Goal: Find specific page/section

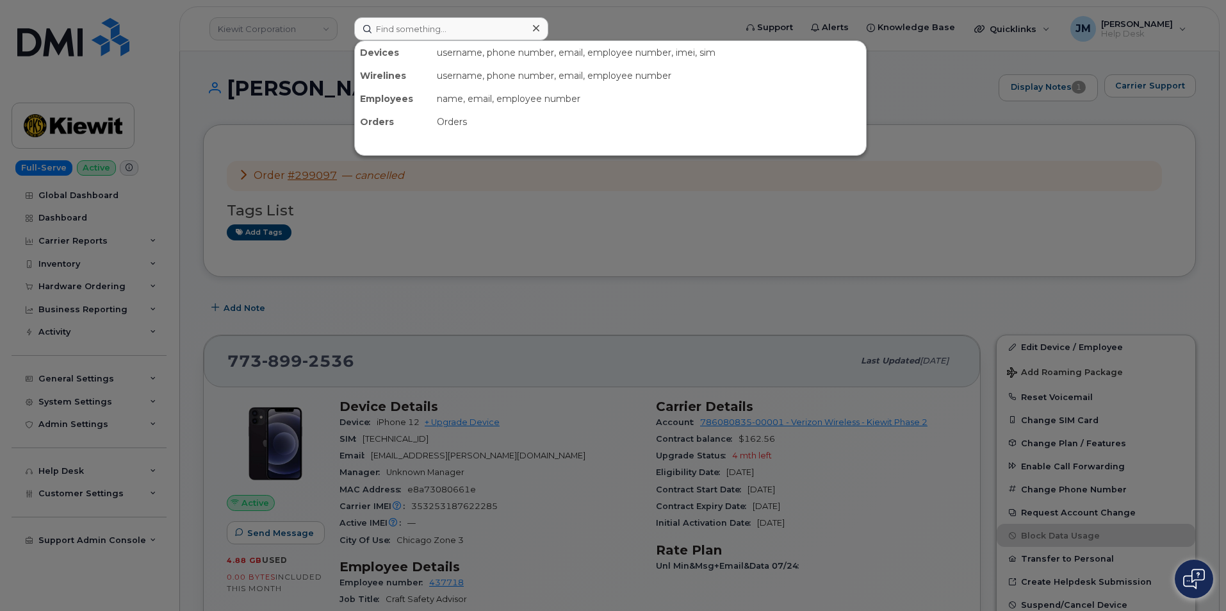
click at [480, 29] on input at bounding box center [451, 28] width 194 height 23
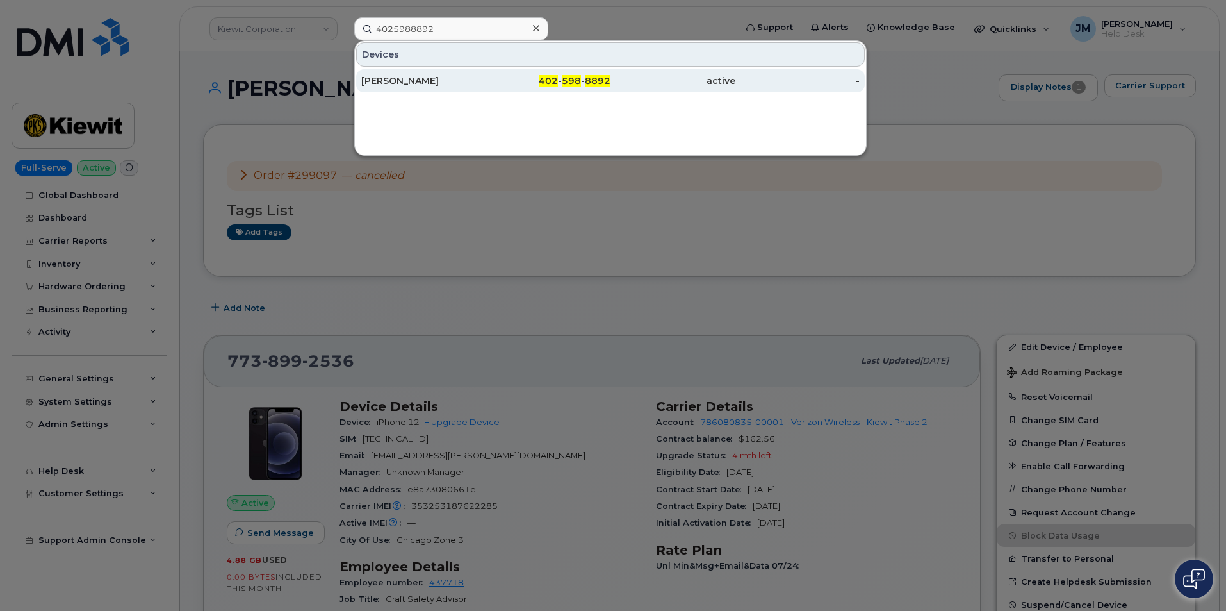
type input "4025988892"
click at [423, 79] on div "[PERSON_NAME]" at bounding box center [423, 80] width 125 height 13
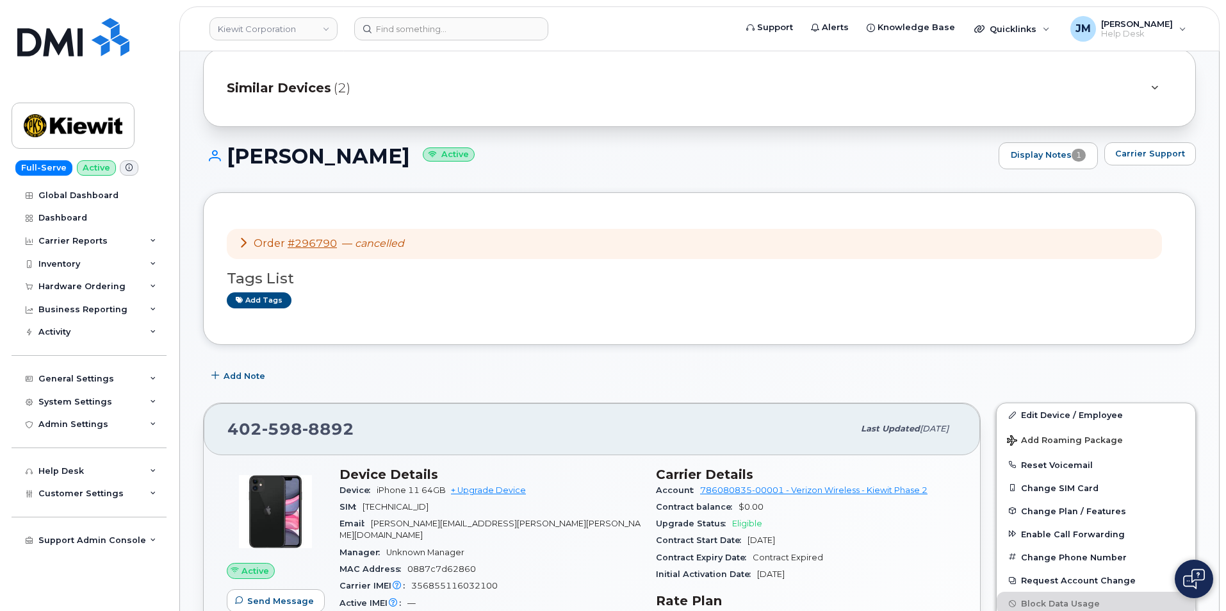
scroll to position [64, 0]
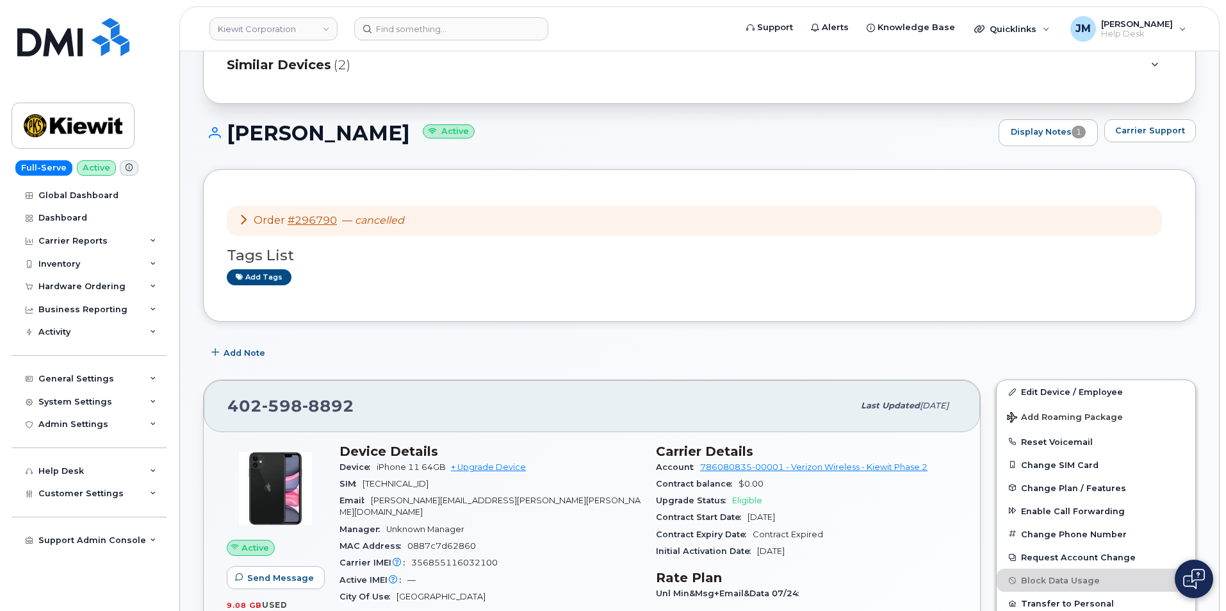
drag, startPoint x: 427, startPoint y: 136, endPoint x: 227, endPoint y: 127, distance: 199.5
click at [227, 127] on h1 "[PERSON_NAME] Active" at bounding box center [597, 133] width 789 height 22
copy h1 "[PERSON_NAME]"
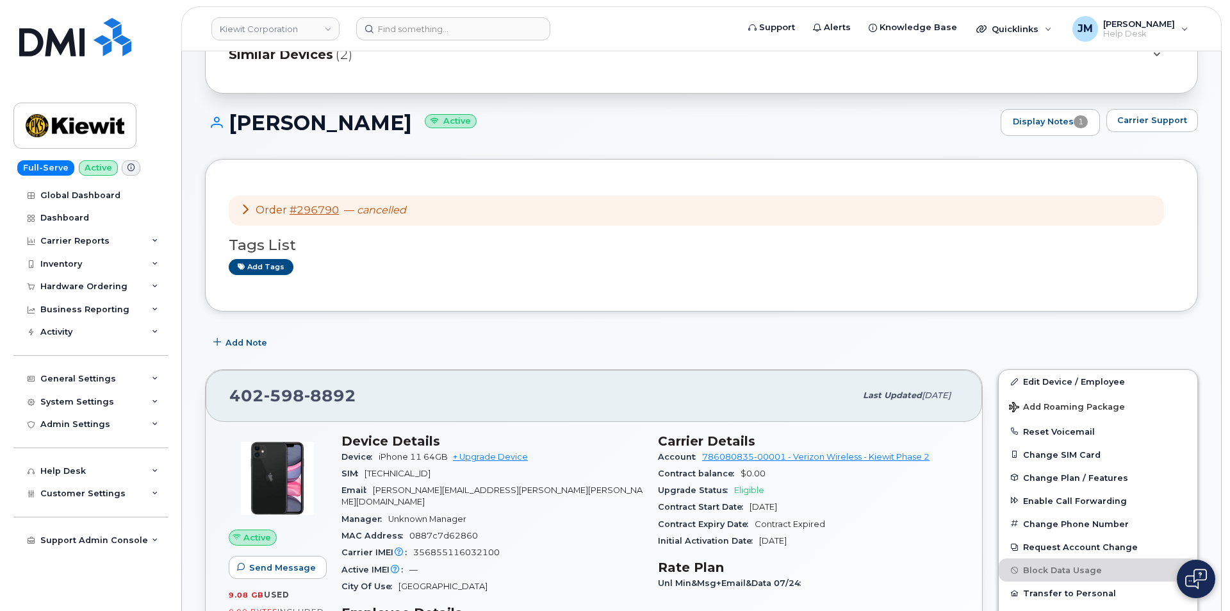
scroll to position [0, 0]
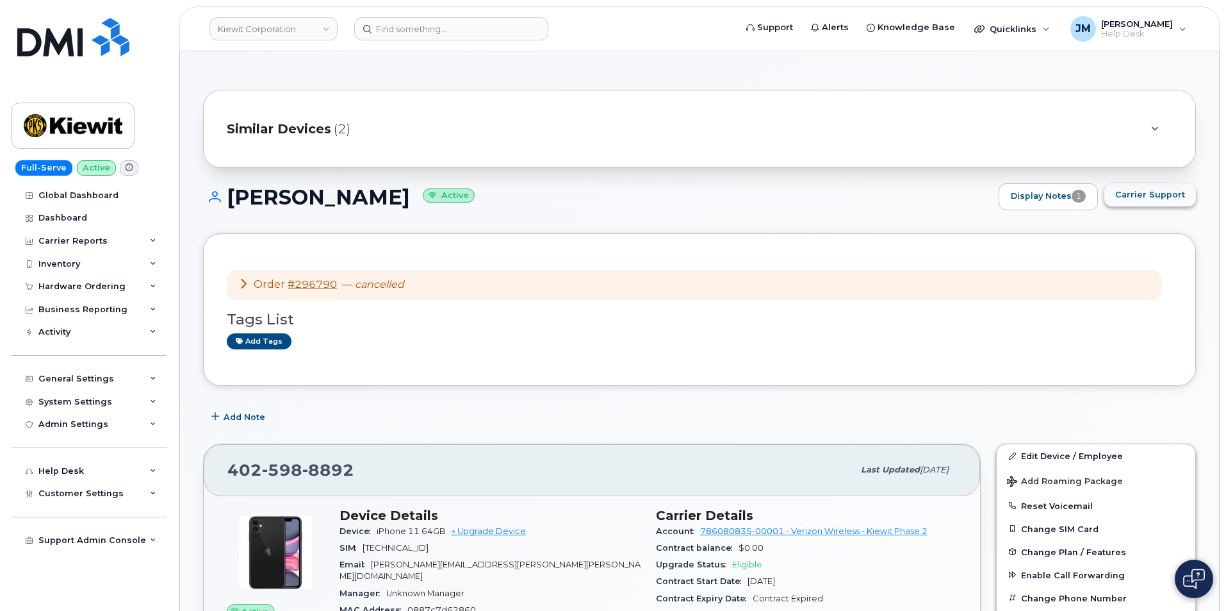
click at [1110, 200] on button "Carrier Support" at bounding box center [1151, 194] width 92 height 23
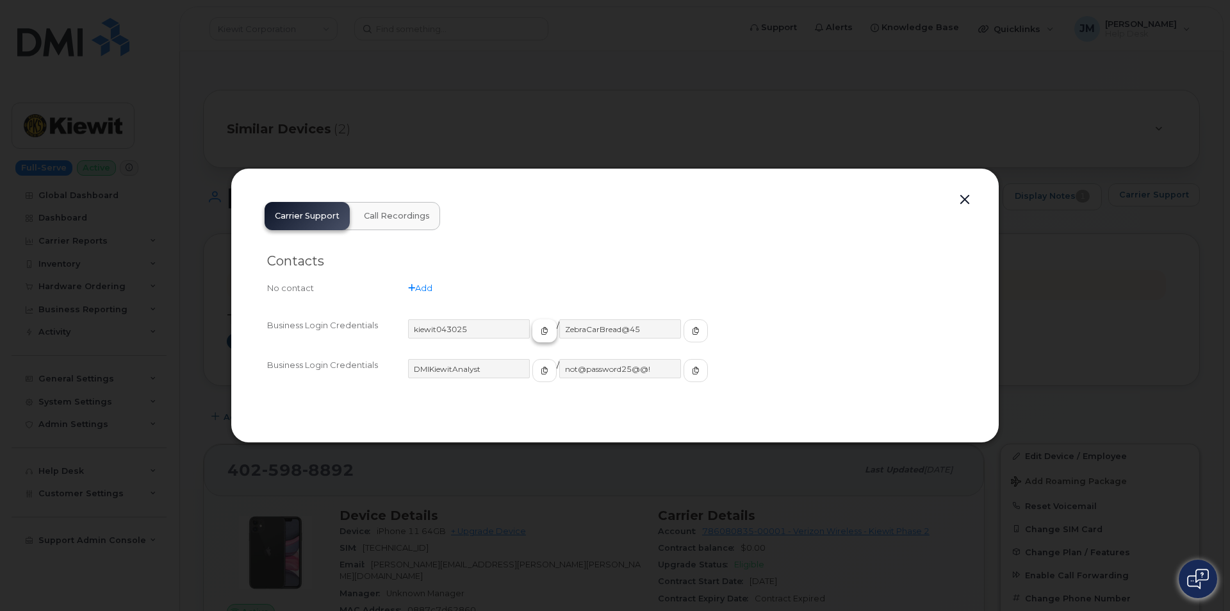
click at [541, 327] on icon "button" at bounding box center [545, 331] width 8 height 8
click at [692, 330] on icon "button" at bounding box center [696, 331] width 8 height 8
